Goal: Find contact information: Find phone

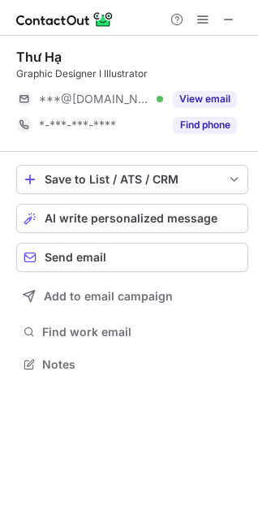
scroll to position [353, 258]
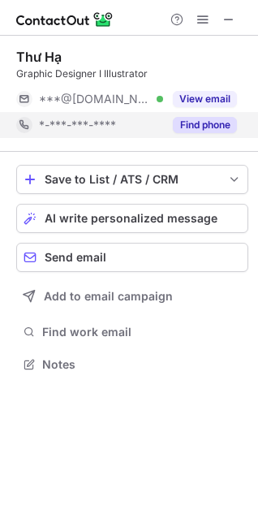
click at [190, 131] on button "Find phone" at bounding box center [205, 125] width 64 height 16
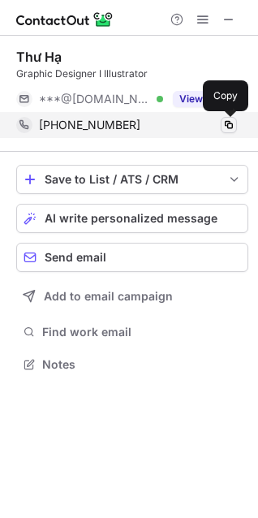
click at [230, 124] on span at bounding box center [229, 125] width 13 height 13
click at [224, 122] on span at bounding box center [229, 125] width 13 height 13
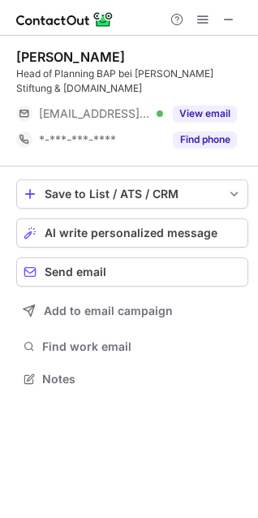
scroll to position [368, 258]
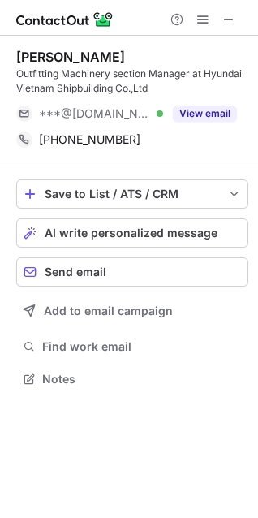
scroll to position [368, 258]
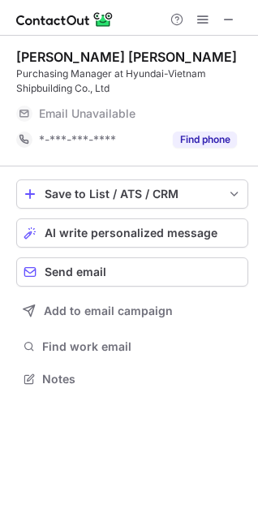
scroll to position [368, 258]
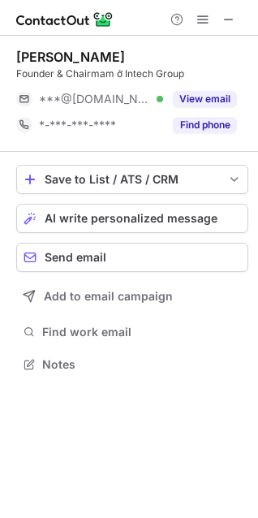
scroll to position [353, 258]
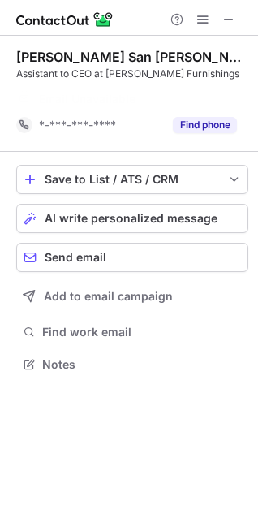
scroll to position [327, 258]
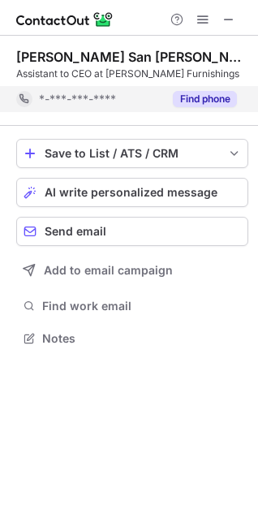
click at [199, 93] on button "Find phone" at bounding box center [205, 99] width 64 height 16
